Goal: Information Seeking & Learning: Learn about a topic

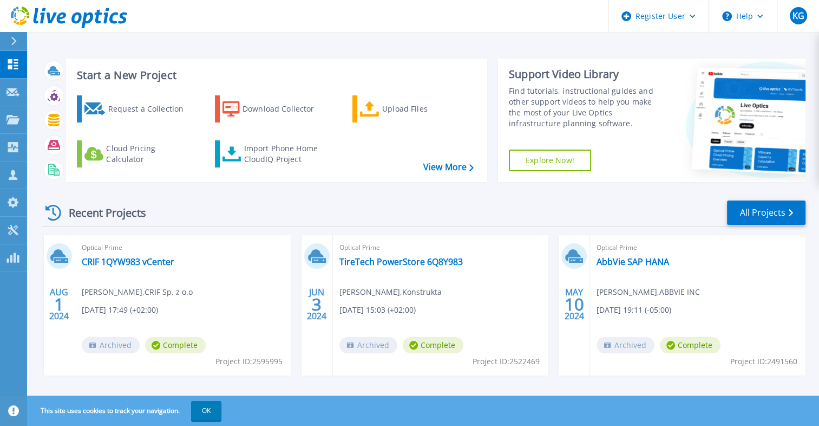
click at [299, 18] on header "Register User Help KG Dell User [PERSON_NAME] [PERSON_NAME][EMAIL_ADDRESS][PERS…" at bounding box center [409, 16] width 819 height 32
click at [212, 410] on button "OK" at bounding box center [206, 410] width 30 height 19
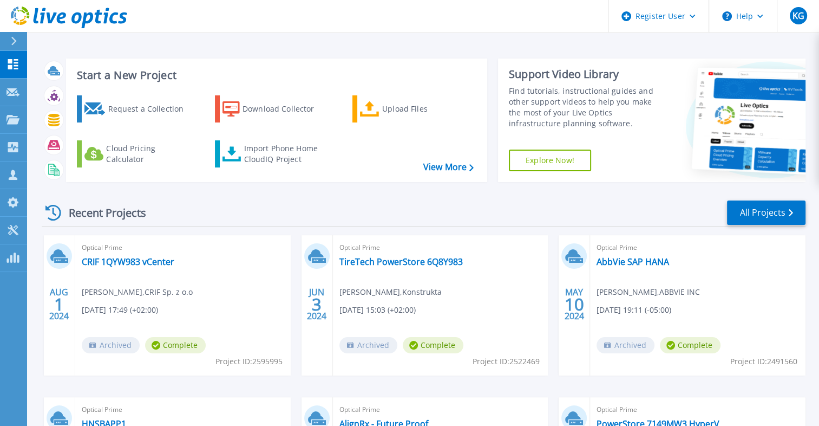
click at [266, 37] on div "Start a New Project Request a Collection Download Collector Upload Files Cloud …" at bounding box center [423, 283] width 792 height 567
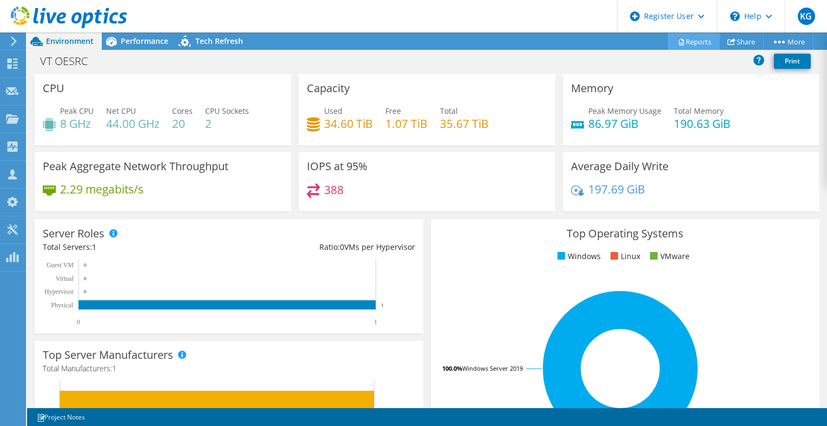
click at [693, 42] on link "Reports" at bounding box center [694, 41] width 52 height 17
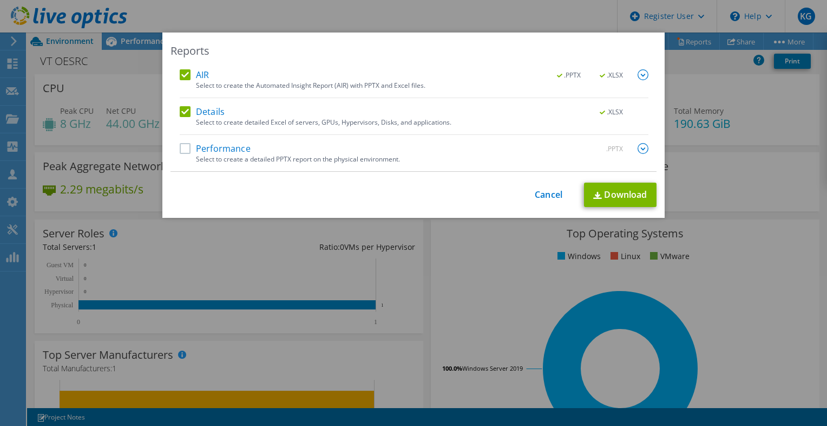
click at [180, 75] on label "AIR" at bounding box center [194, 74] width 29 height 11
click at [0, 0] on input "AIR" at bounding box center [0, 0] width 0 height 0
click at [689, 89] on div "Reports AIR .PPTX .XLSX Select to create the Automated Insight Report (AIR) wit…" at bounding box center [413, 212] width 827 height 361
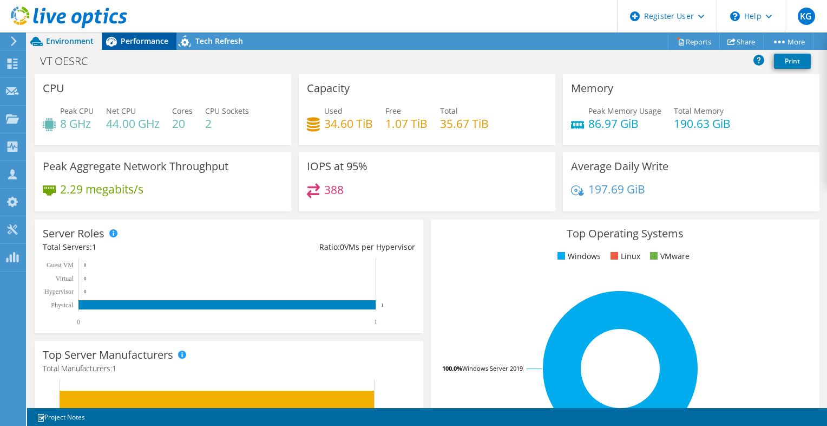
click at [139, 47] on div "Performance" at bounding box center [139, 40] width 75 height 17
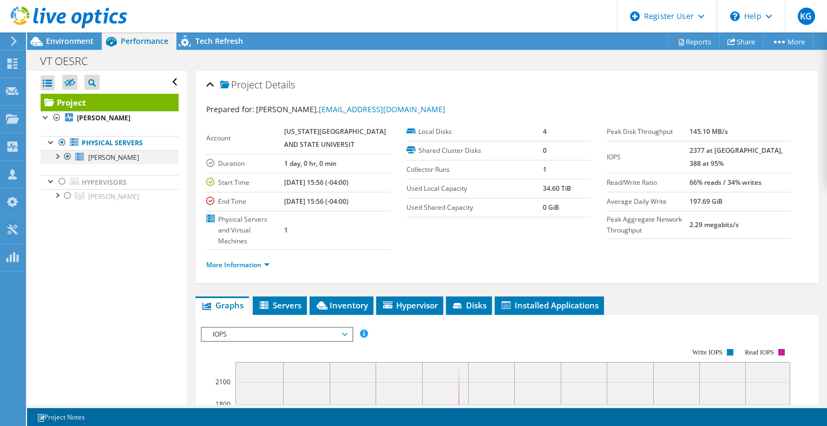
click at [55, 156] on div at bounding box center [56, 155] width 11 height 11
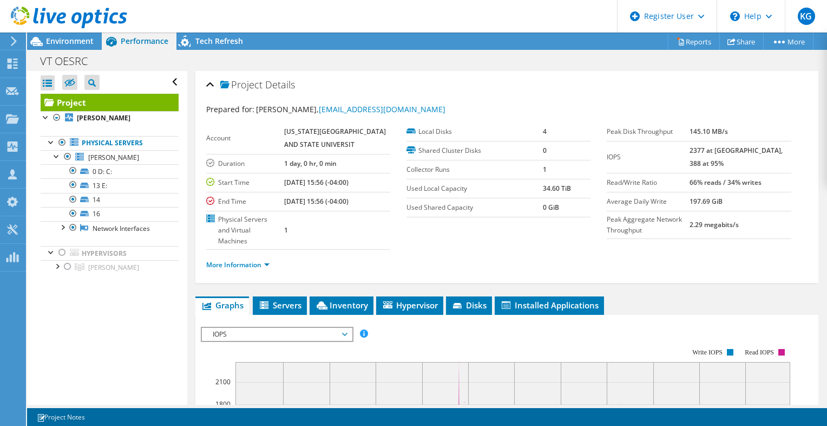
click at [491, 84] on div "Project Details" at bounding box center [507, 85] width 602 height 23
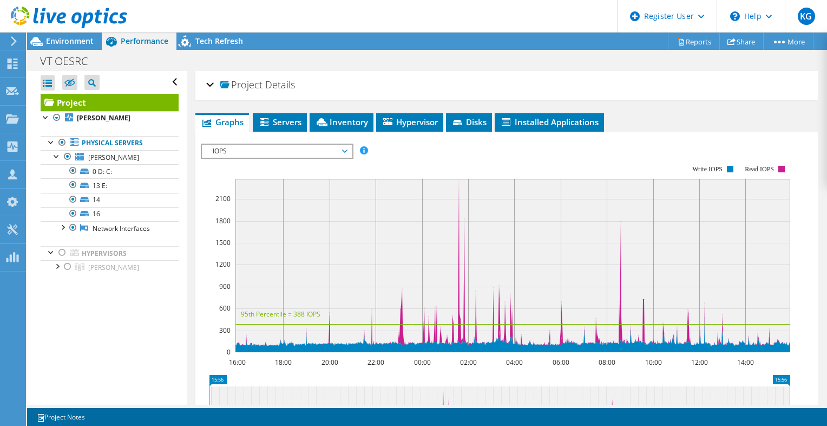
click at [491, 84] on div "Project Details" at bounding box center [507, 85] width 602 height 23
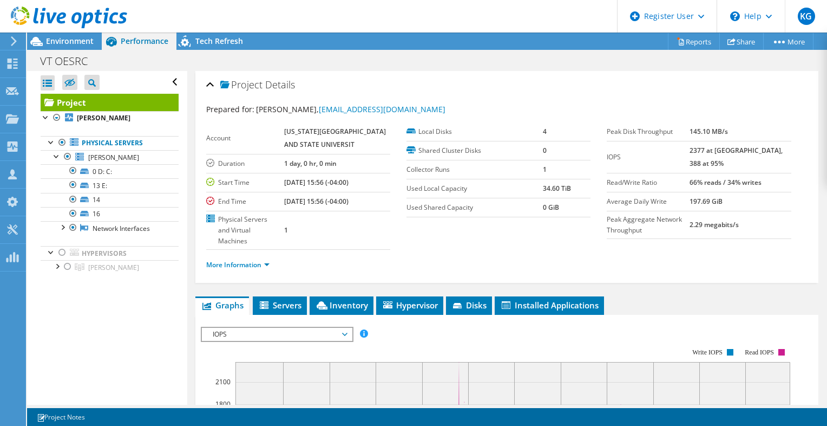
click at [366, 61] on div "VT OESRC Print" at bounding box center [427, 61] width 800 height 20
click at [132, 187] on link "13 E:" at bounding box center [110, 185] width 138 height 14
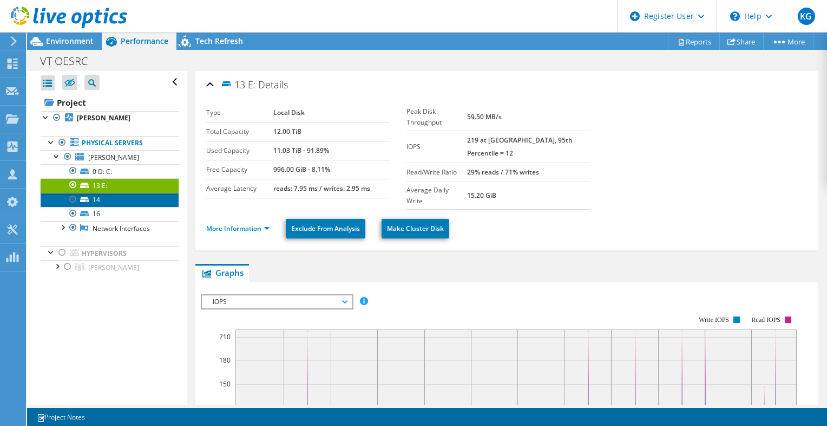
click at [125, 203] on link "14" at bounding box center [110, 200] width 138 height 14
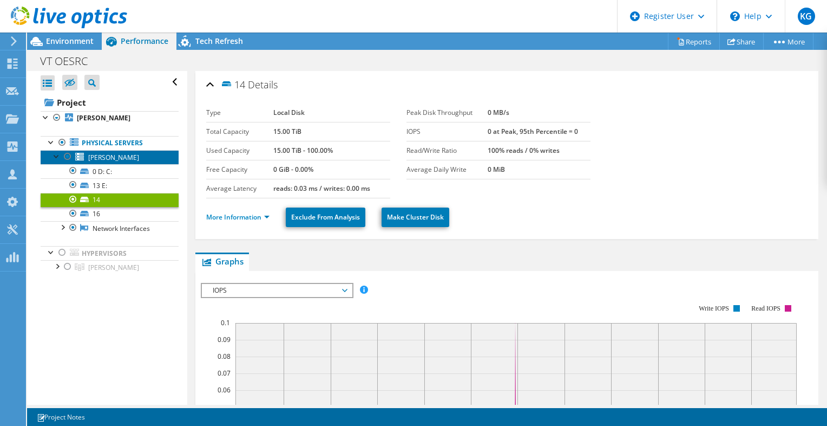
click at [123, 155] on link "[PERSON_NAME]" at bounding box center [110, 157] width 138 height 14
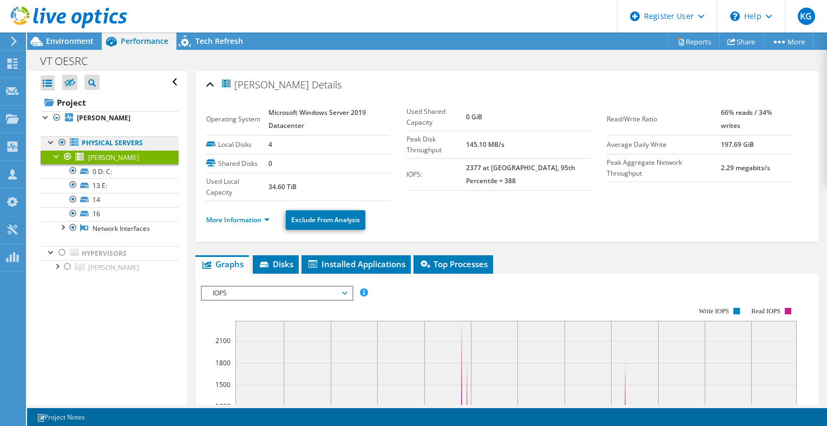
click at [127, 142] on link "Physical Servers" at bounding box center [110, 143] width 138 height 14
click at [104, 148] on link "Physical Servers" at bounding box center [110, 143] width 138 height 14
click at [116, 216] on link "16" at bounding box center [110, 214] width 138 height 14
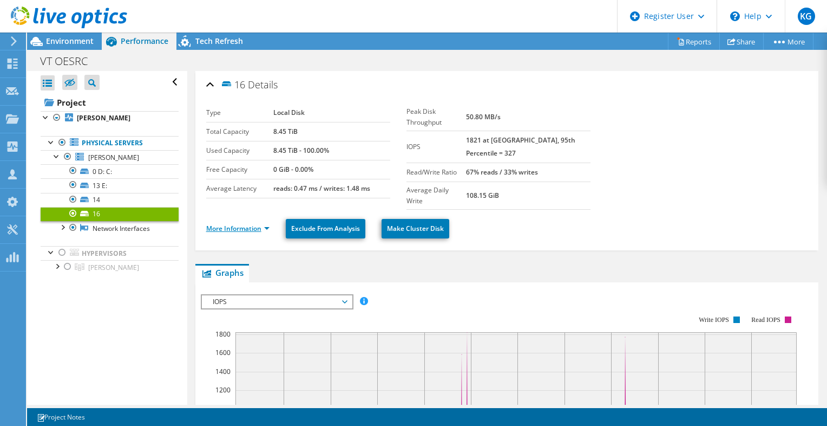
click at [267, 224] on link "More Information" at bounding box center [237, 228] width 63 height 9
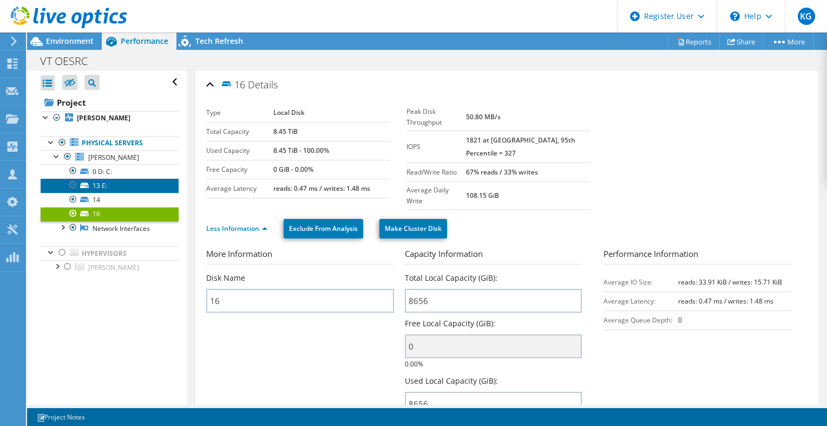
click at [106, 183] on link "13 E:" at bounding box center [110, 185] width 138 height 14
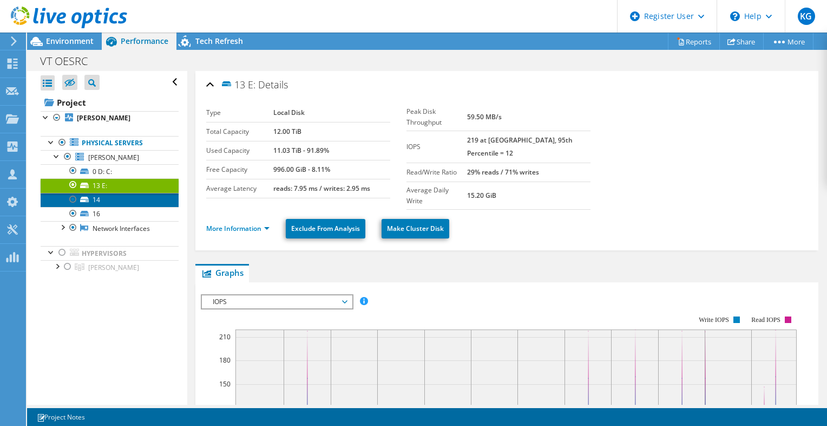
click at [119, 199] on link "14" at bounding box center [110, 200] width 138 height 14
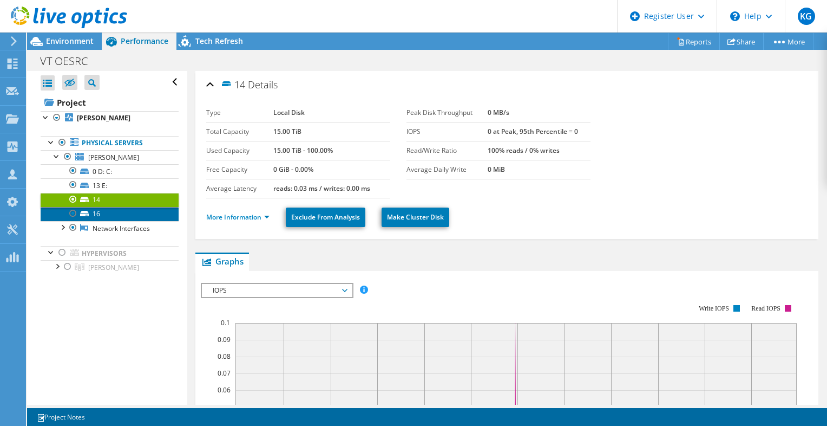
click at [120, 210] on link "16" at bounding box center [110, 214] width 138 height 14
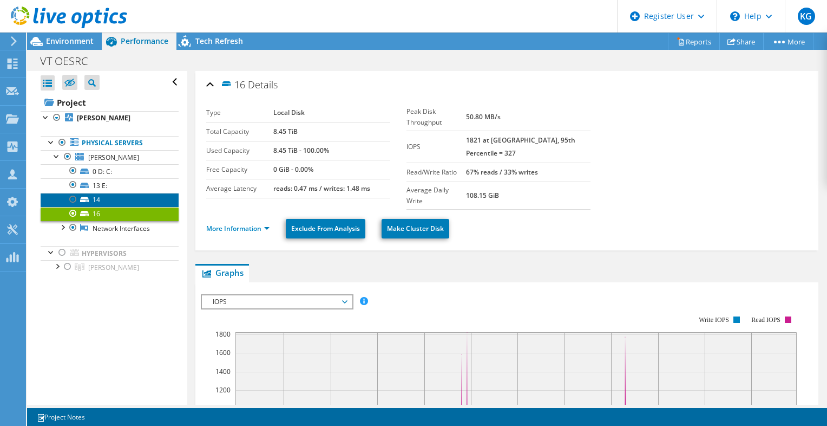
click at [120, 200] on link "14" at bounding box center [110, 200] width 138 height 14
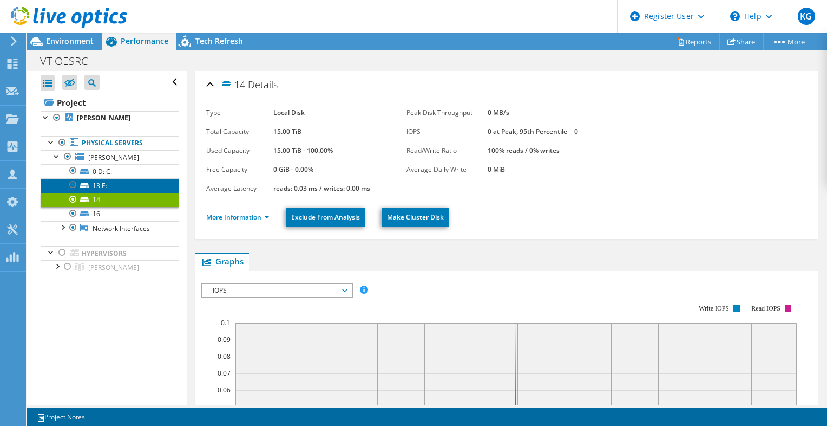
click at [121, 187] on link "13 E:" at bounding box center [110, 185] width 138 height 14
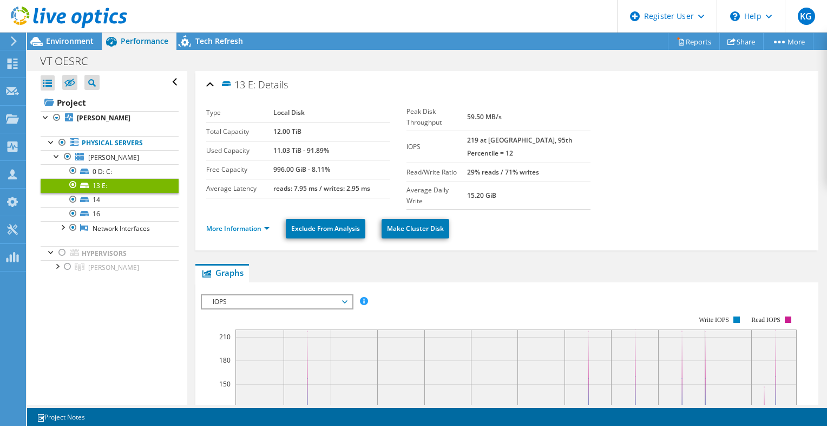
click at [427, 67] on div "VT OESRC Print" at bounding box center [427, 61] width 800 height 20
click at [119, 170] on link "0 D: C:" at bounding box center [110, 171] width 138 height 14
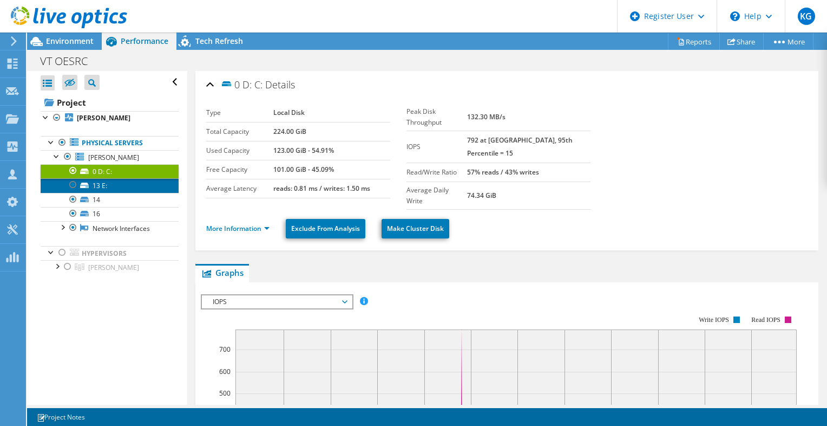
click at [129, 185] on link "13 E:" at bounding box center [110, 185] width 138 height 14
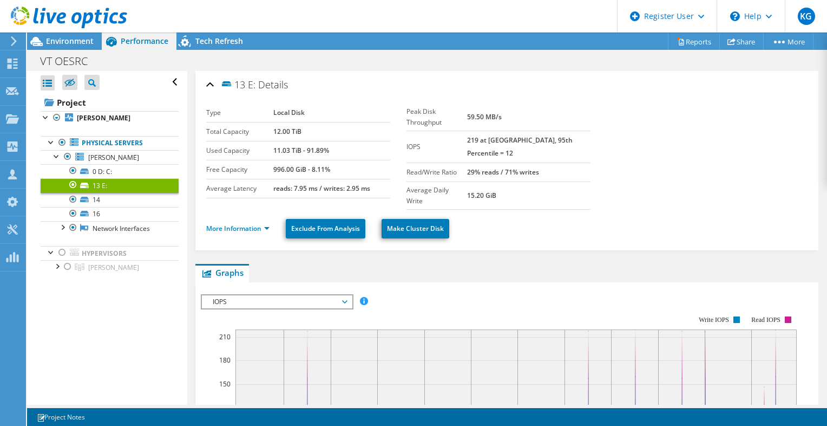
click at [128, 179] on link "13 E:" at bounding box center [110, 185] width 138 height 14
click at [106, 168] on link "0 D: C:" at bounding box center [110, 171] width 138 height 14
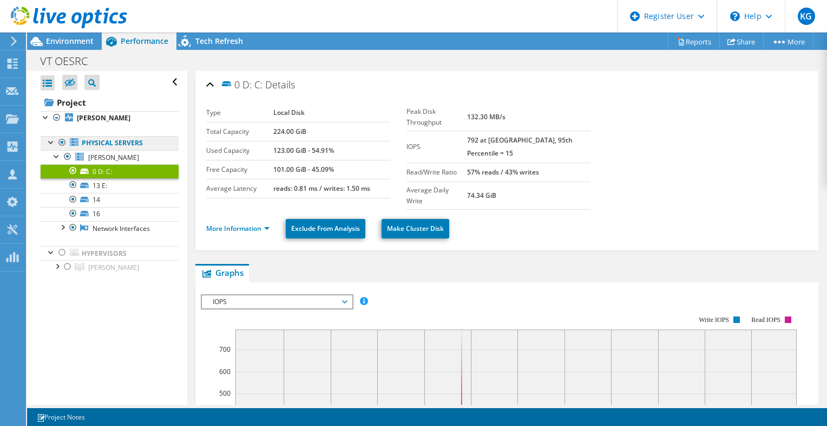
click at [108, 141] on link "Physical Servers" at bounding box center [110, 143] width 138 height 14
click at [102, 116] on b "[PERSON_NAME]" at bounding box center [104, 117] width 54 height 9
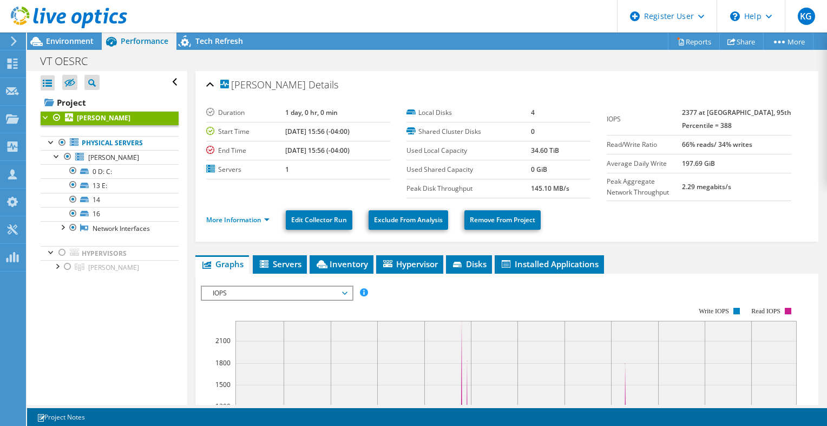
drag, startPoint x: 526, startPoint y: 149, endPoint x: 554, endPoint y: 149, distance: 27.6
click at [554, 149] on tr "Used Local Capacity 34.60 TiB" at bounding box center [499, 150] width 184 height 19
drag, startPoint x: 554, startPoint y: 149, endPoint x: 537, endPoint y: 165, distance: 23.4
click at [537, 165] on b "0 GiB" at bounding box center [539, 169] width 16 height 9
click at [107, 211] on link "16" at bounding box center [110, 214] width 138 height 14
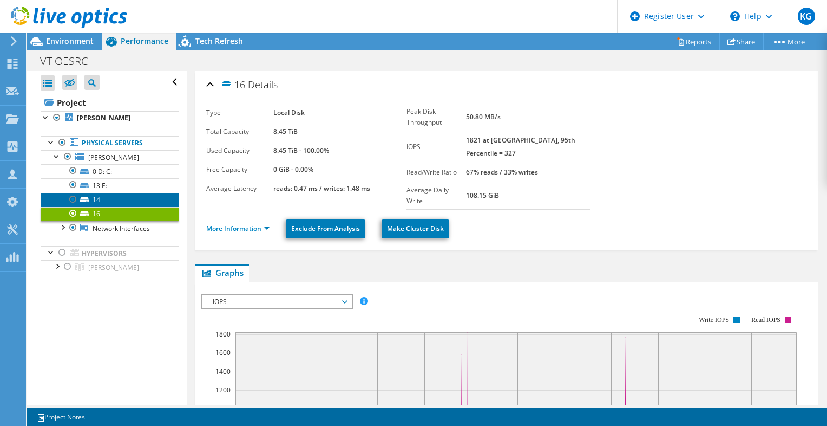
click at [119, 195] on link "14" at bounding box center [110, 200] width 138 height 14
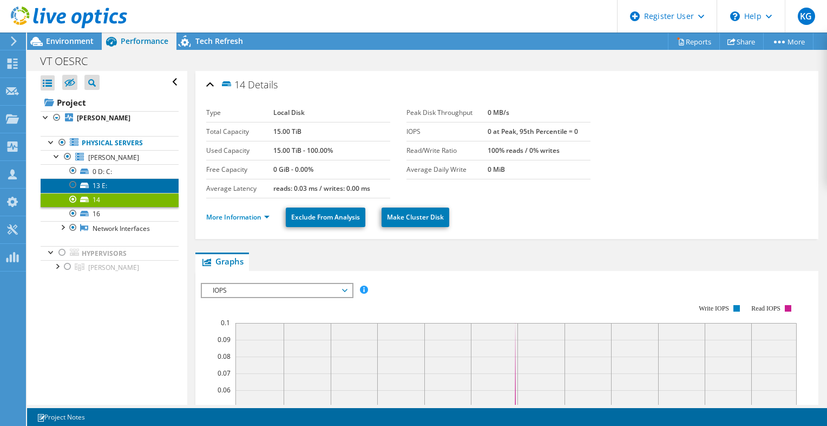
click at [118, 186] on link "13 E:" at bounding box center [110, 185] width 138 height 14
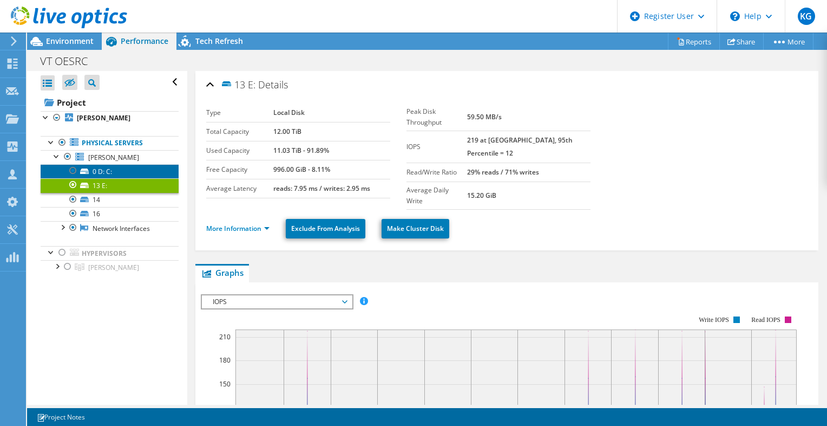
click at [117, 170] on link "0 D: C:" at bounding box center [110, 171] width 138 height 14
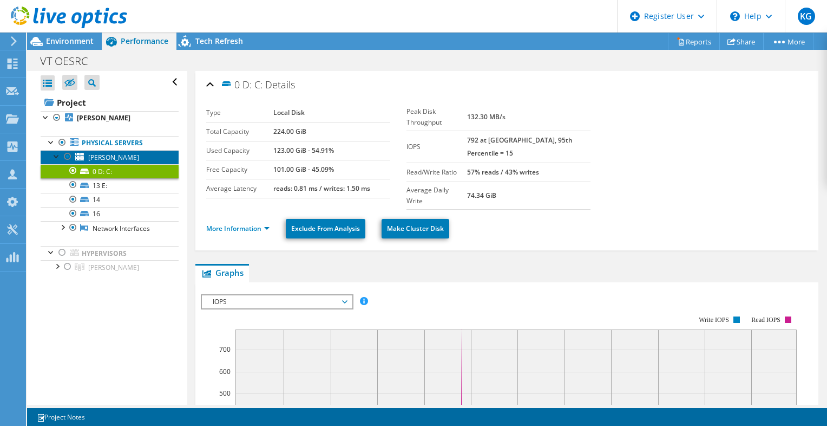
click at [108, 159] on span "[PERSON_NAME]" at bounding box center [113, 157] width 51 height 9
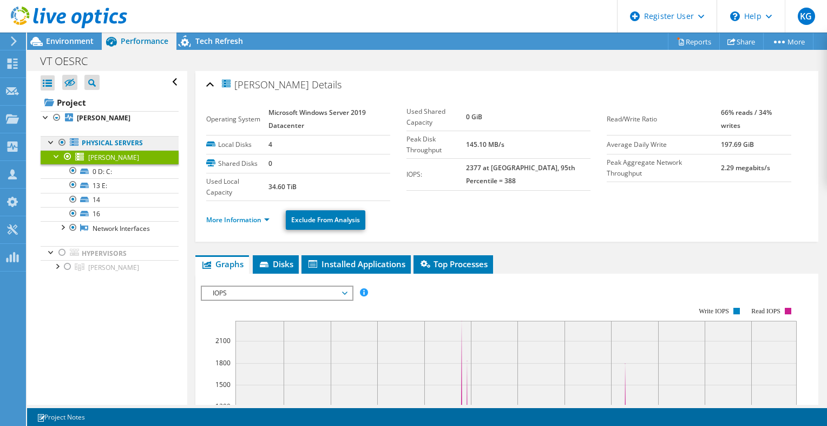
click at [98, 141] on link "Physical Servers" at bounding box center [110, 143] width 138 height 14
click at [428, 61] on div "VT OESRC Print" at bounding box center [427, 61] width 800 height 20
click at [248, 63] on div "VT OESRC Print" at bounding box center [427, 61] width 800 height 20
click at [56, 117] on div at bounding box center [56, 117] width 11 height 13
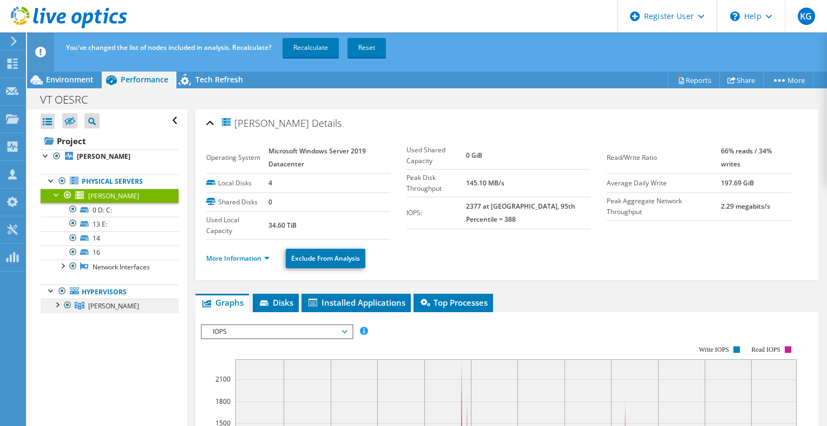
click at [131, 304] on link "[PERSON_NAME]" at bounding box center [110, 305] width 138 height 14
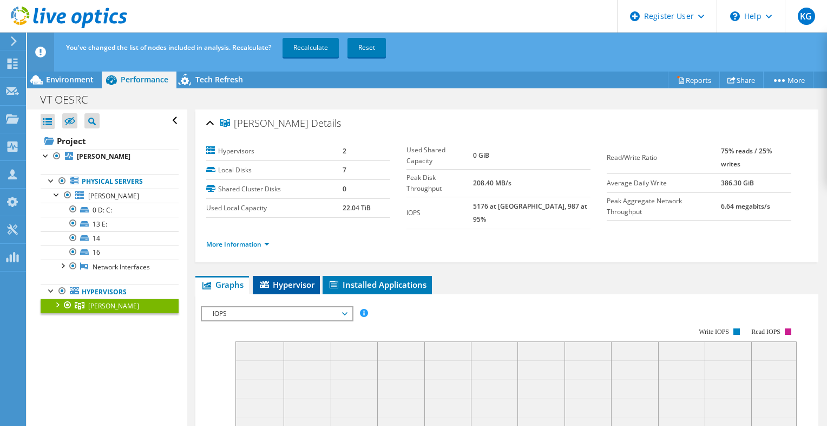
click at [289, 279] on span "Hypervisor" at bounding box center [286, 284] width 56 height 11
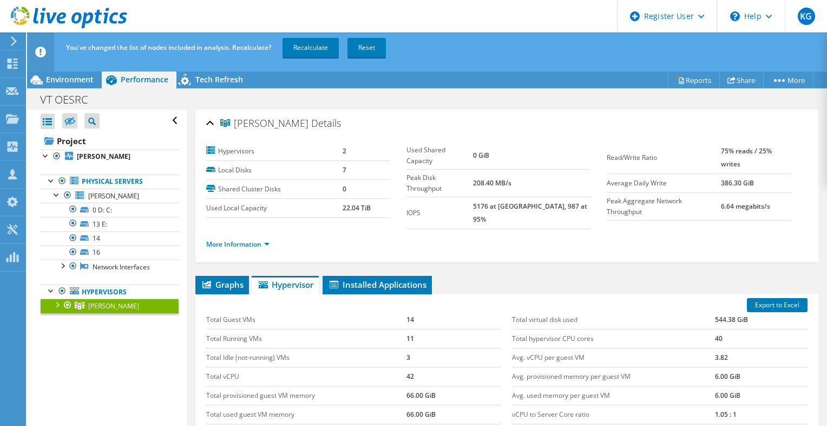
click at [375, 118] on div "[PERSON_NAME] Details" at bounding box center [507, 123] width 602 height 23
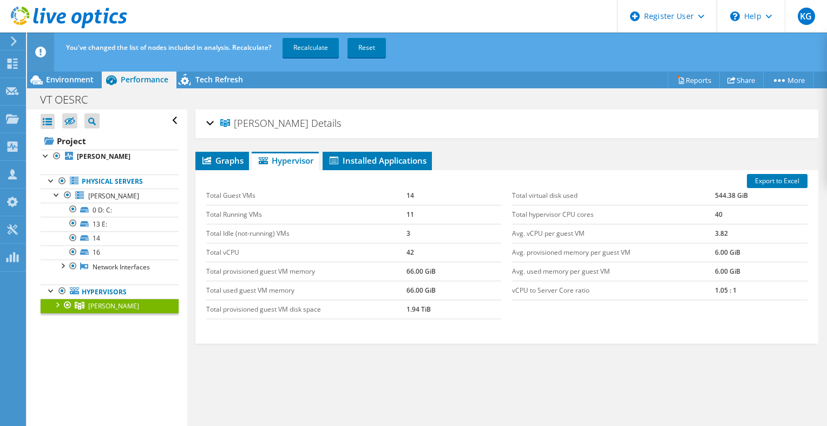
click at [375, 118] on div "[PERSON_NAME] Details" at bounding box center [507, 123] width 602 height 23
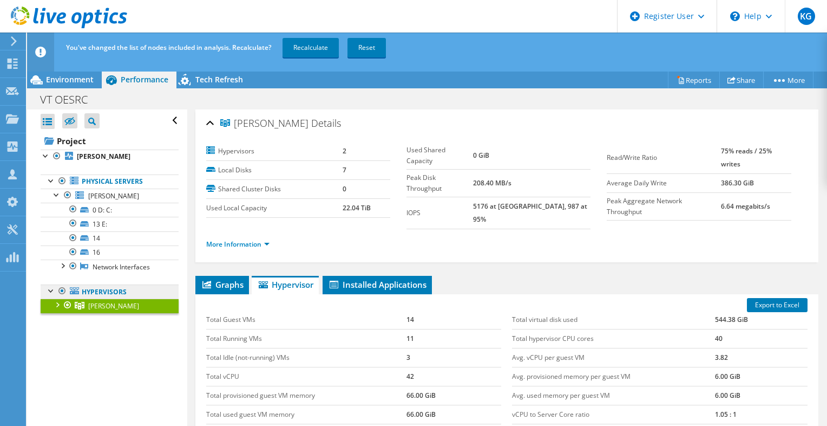
click at [124, 291] on link "Hypervisors" at bounding box center [110, 291] width 138 height 14
click at [95, 293] on link "Hypervisors" at bounding box center [110, 291] width 138 height 14
click at [62, 290] on div at bounding box center [62, 290] width 11 height 13
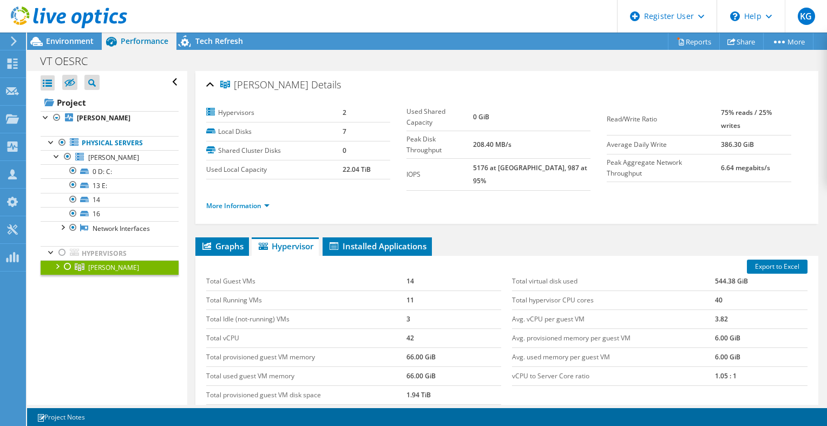
click at [82, 314] on div "Open All Close All Hide Excluded Nodes Project Tree Filter" at bounding box center [107, 238] width 160 height 334
click at [114, 118] on link "[PERSON_NAME]" at bounding box center [110, 118] width 138 height 14
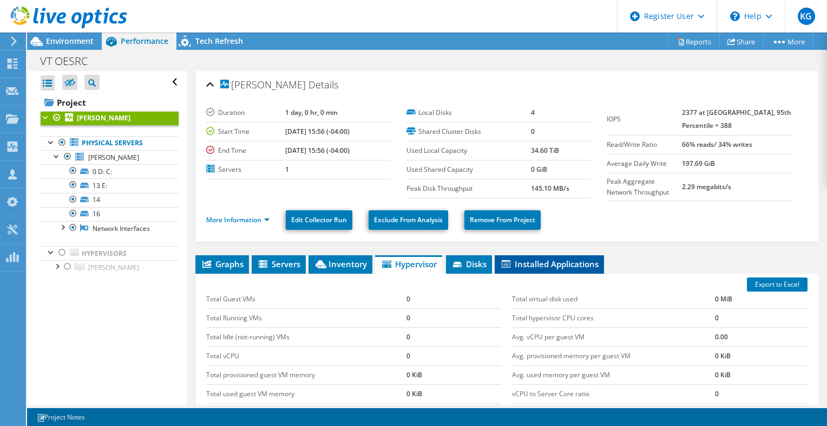
click at [536, 267] on span "Installed Applications" at bounding box center [549, 263] width 99 height 11
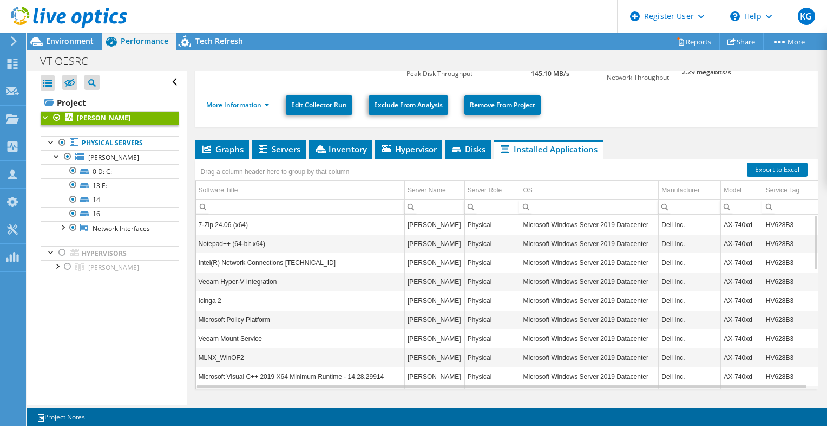
scroll to position [84, 0]
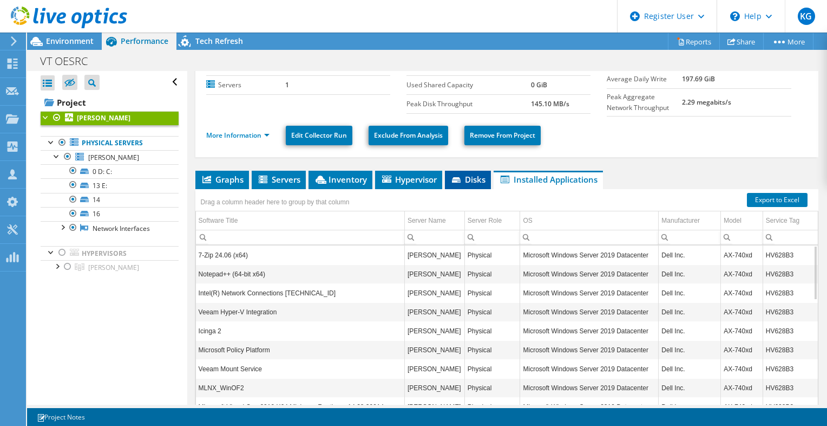
click at [472, 175] on span "Disks" at bounding box center [468, 179] width 35 height 11
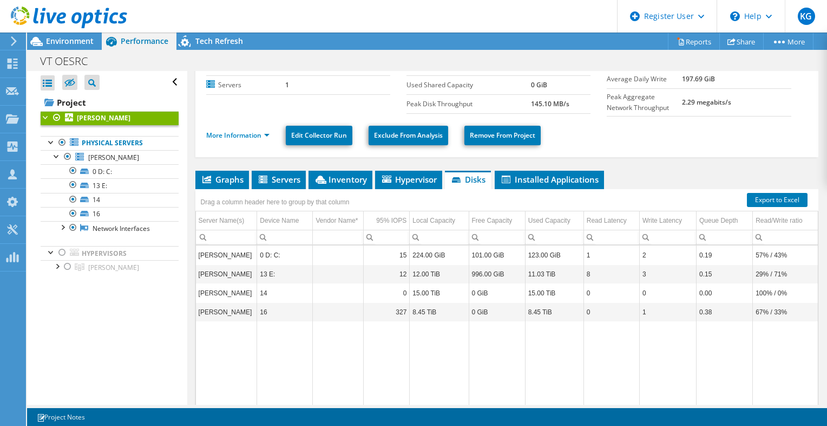
click at [667, 171] on ul "Graphs Servers Inventory Hypervisor Disks Cluster Disks Installed Applications" at bounding box center [506, 180] width 623 height 18
click at [328, 179] on span "Inventory" at bounding box center [340, 179] width 53 height 11
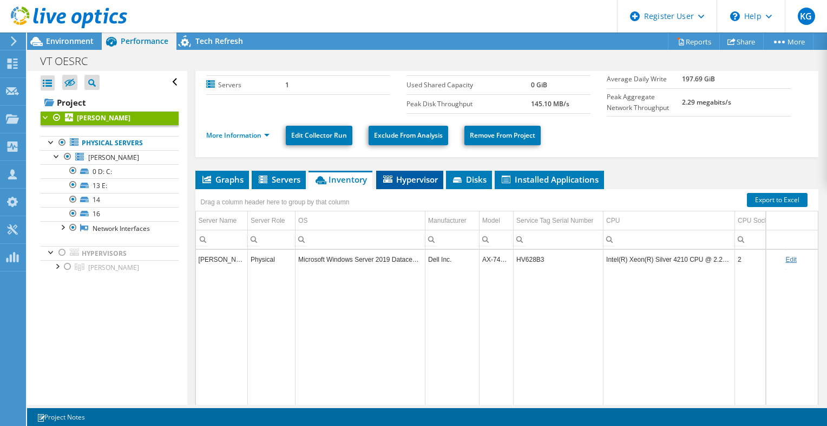
click at [414, 177] on span "Hypervisor" at bounding box center [410, 179] width 56 height 11
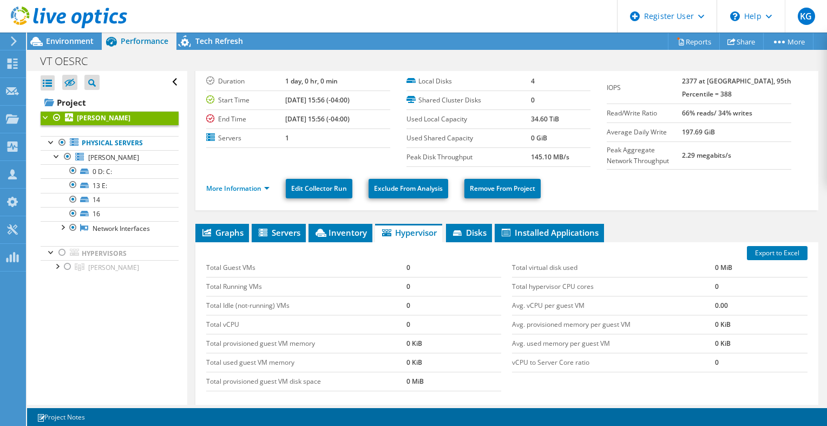
scroll to position [0, 0]
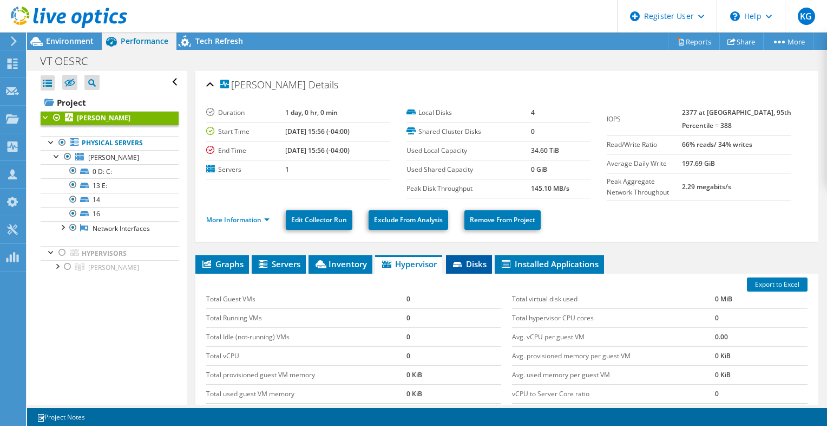
click at [479, 264] on span "Disks" at bounding box center [469, 263] width 35 height 11
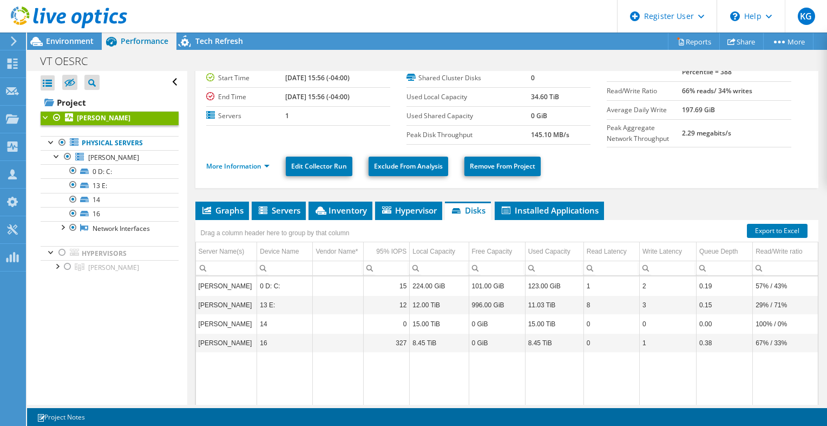
scroll to position [54, 0]
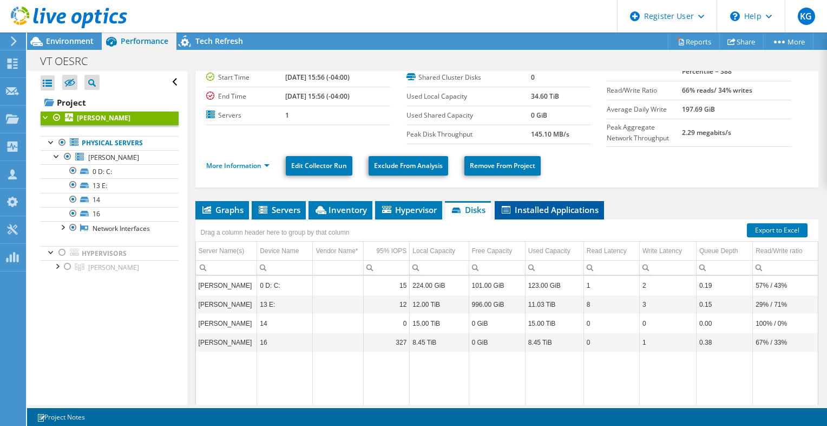
click at [553, 210] on span "Installed Applications" at bounding box center [549, 209] width 99 height 11
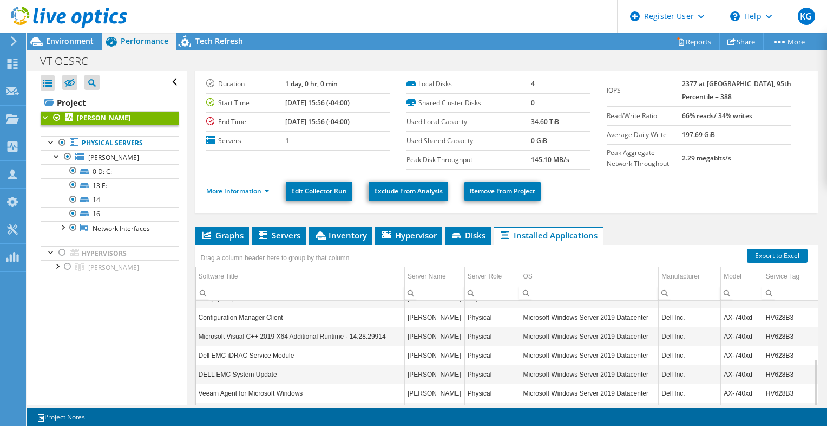
scroll to position [0, 0]
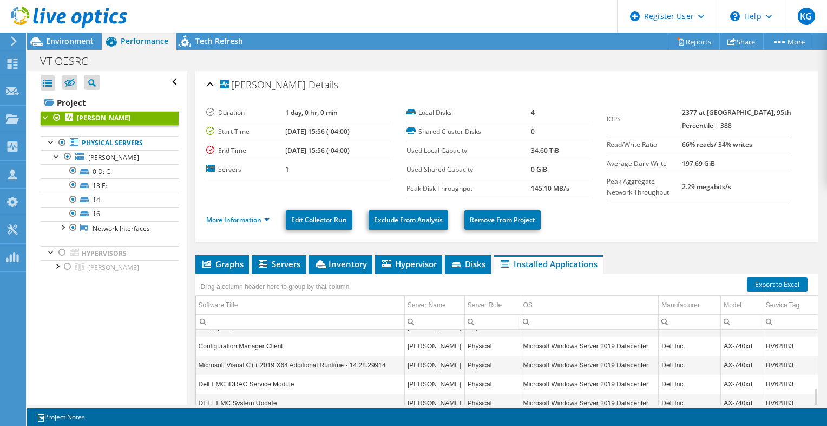
click at [392, 60] on div "VT OESRC Print" at bounding box center [427, 61] width 800 height 20
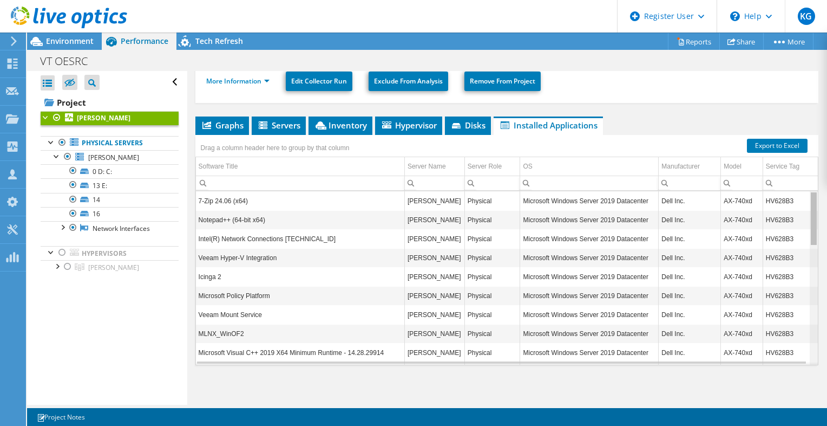
drag, startPoint x: 806, startPoint y: 331, endPoint x: 813, endPoint y: 184, distance: 146.9
click at [813, 184] on body "KG Dell User [PERSON_NAME] [PERSON_NAME][EMAIL_ADDRESS][PERSON_NAME][DOMAIN_NAM…" at bounding box center [413, 213] width 827 height 426
click at [597, 77] on ul "More Information Edit Collector Run Exclude From Analysis Remove From Project" at bounding box center [507, 80] width 602 height 22
click at [433, 9] on header "KG Dell User [PERSON_NAME] [PERSON_NAME][EMAIL_ADDRESS][PERSON_NAME][DOMAIN_NAM…" at bounding box center [413, 16] width 827 height 32
